Goal: Task Accomplishment & Management: Use online tool/utility

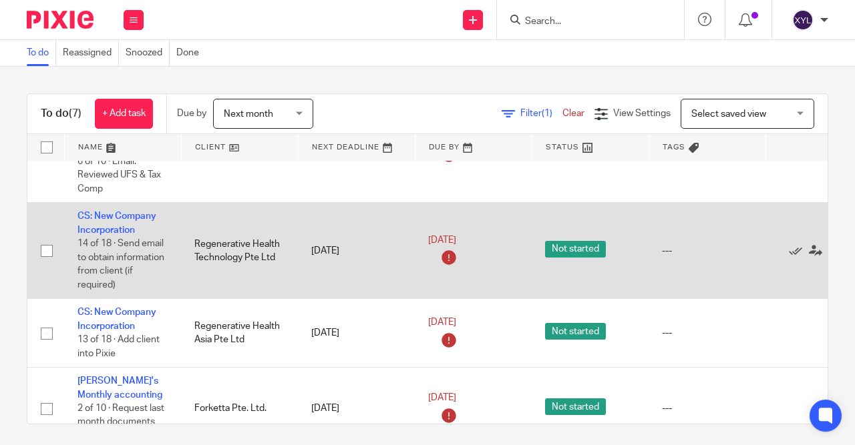
scroll to position [112, 0]
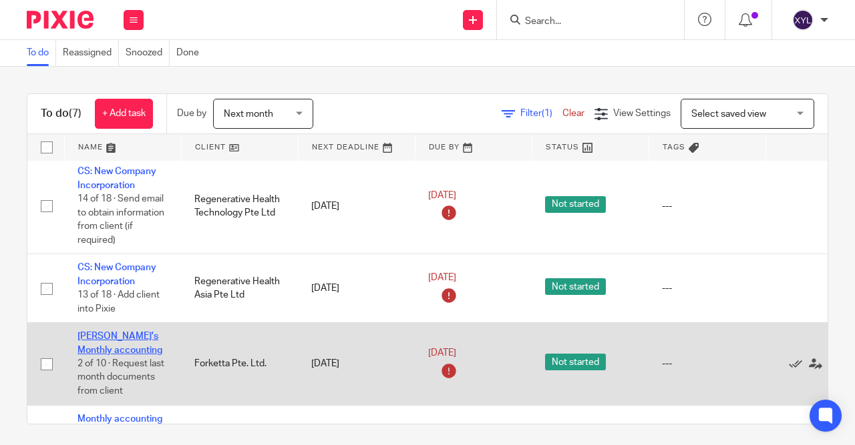
click at [115, 353] on link "[PERSON_NAME]'s Monthly accounting" at bounding box center [119, 343] width 85 height 23
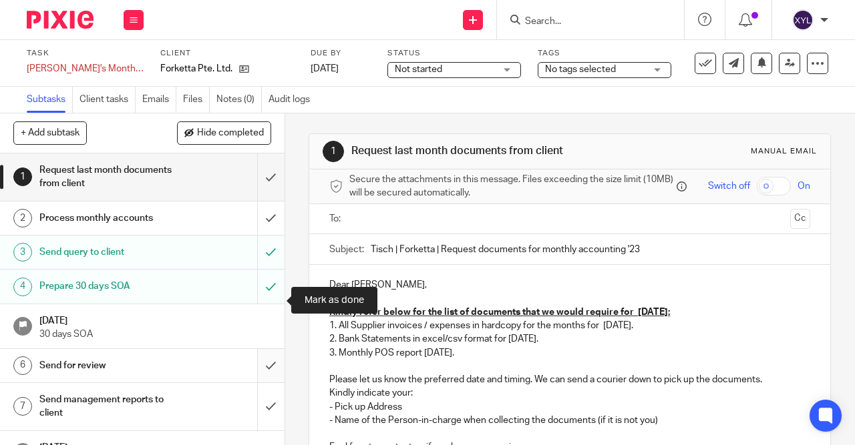
scroll to position [64, 0]
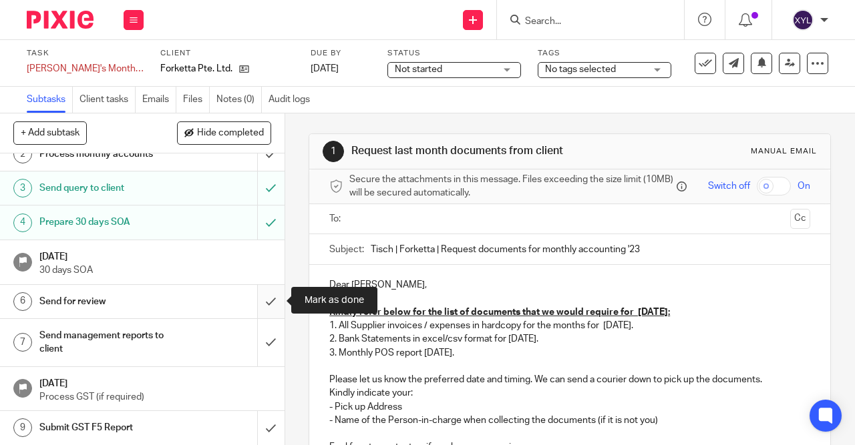
click at [267, 304] on input "submit" at bounding box center [142, 301] width 284 height 33
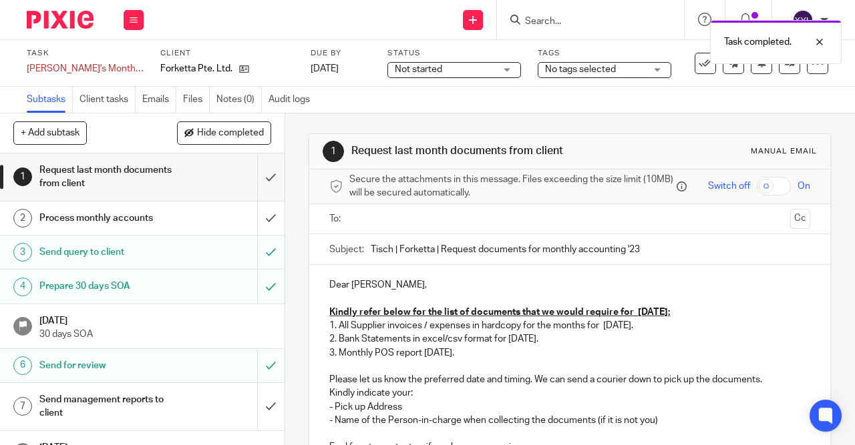
scroll to position [107, 0]
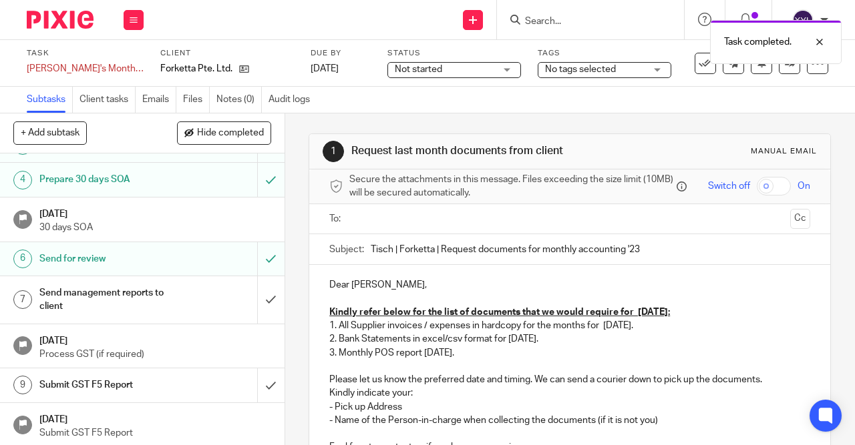
click at [55, 21] on img at bounding box center [60, 20] width 67 height 18
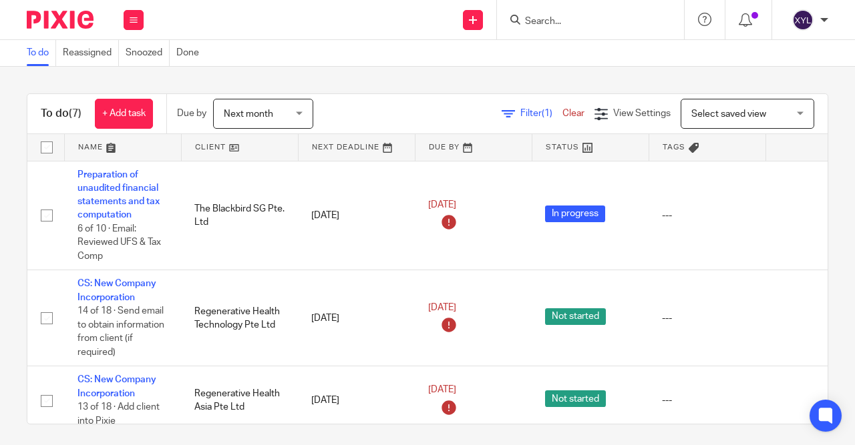
scroll to position [346, 0]
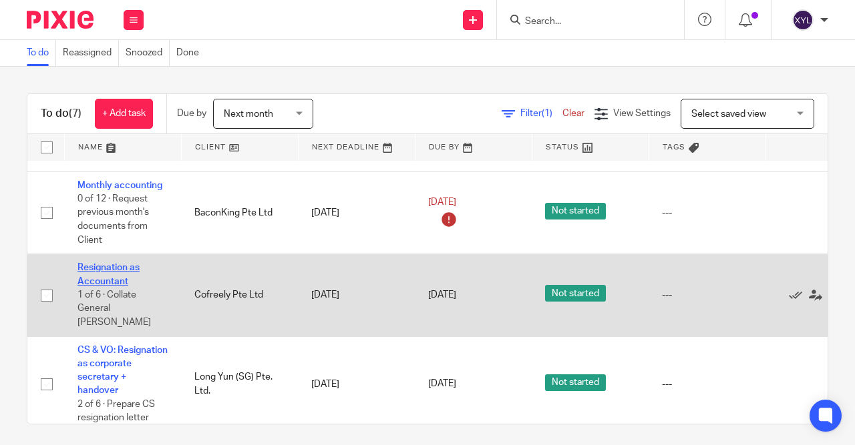
click at [112, 273] on link "Resignation as Accountant" at bounding box center [108, 274] width 62 height 23
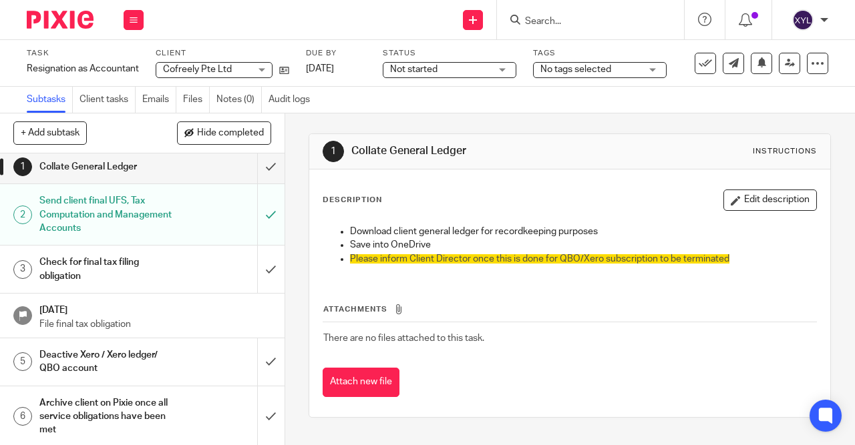
scroll to position [4, 0]
click at [58, 19] on img at bounding box center [60, 20] width 67 height 18
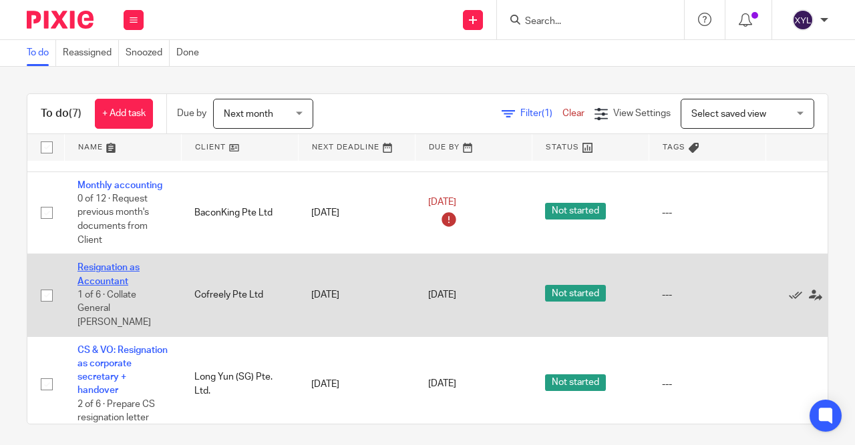
scroll to position [5, 0]
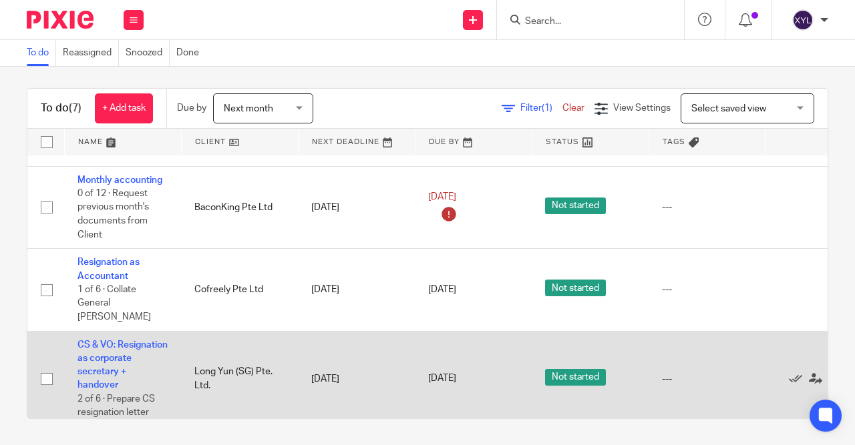
click at [109, 357] on td "CS & VO: Resignation as corporate secretary + handover 2 of 6 · Prepare CS resi…" at bounding box center [122, 378] width 117 height 95
click at [125, 363] on link "CS & VO: Resignation as corporate secretary + handover" at bounding box center [122, 366] width 90 height 50
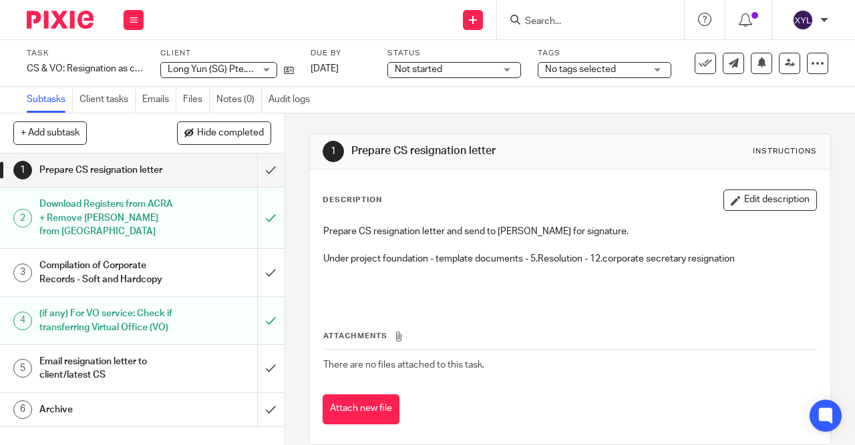
click at [566, 26] on input "Search" at bounding box center [584, 22] width 120 height 12
